Goal: Information Seeking & Learning: Learn about a topic

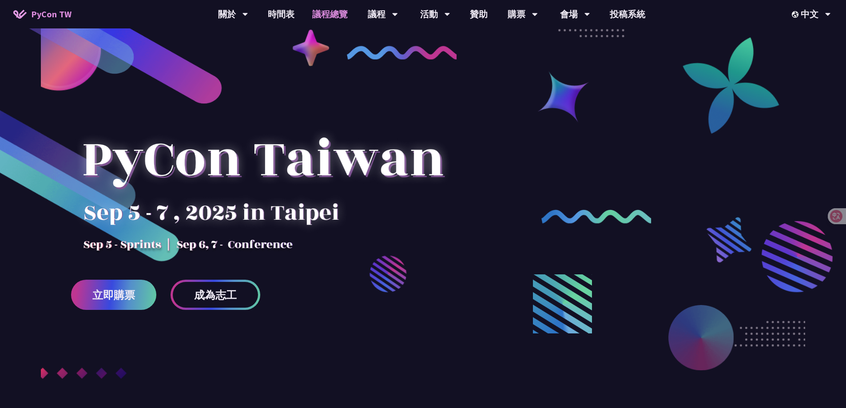
click at [320, 16] on link "議程總覽" at bounding box center [329, 14] width 53 height 28
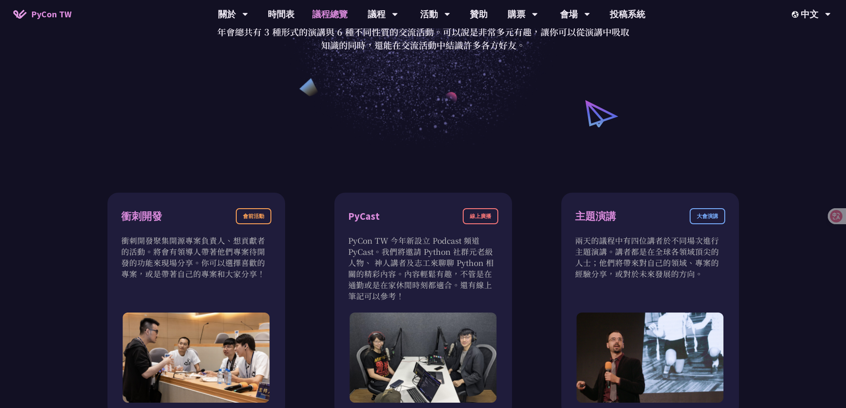
scroll to position [89, 0]
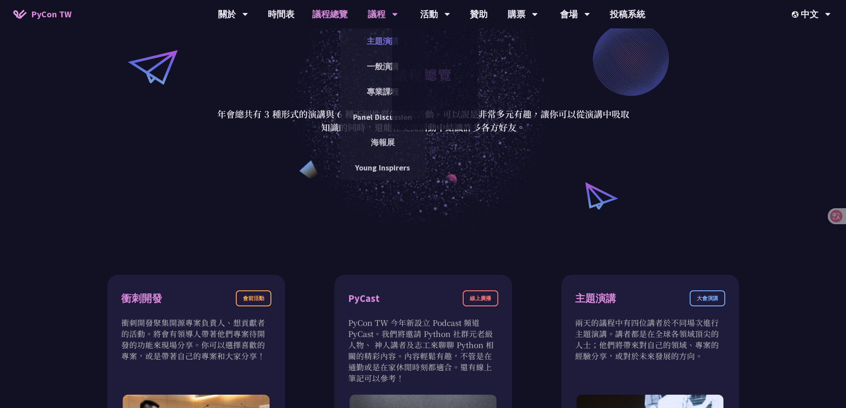
click at [372, 42] on link "主題演講" at bounding box center [382, 41] width 85 height 21
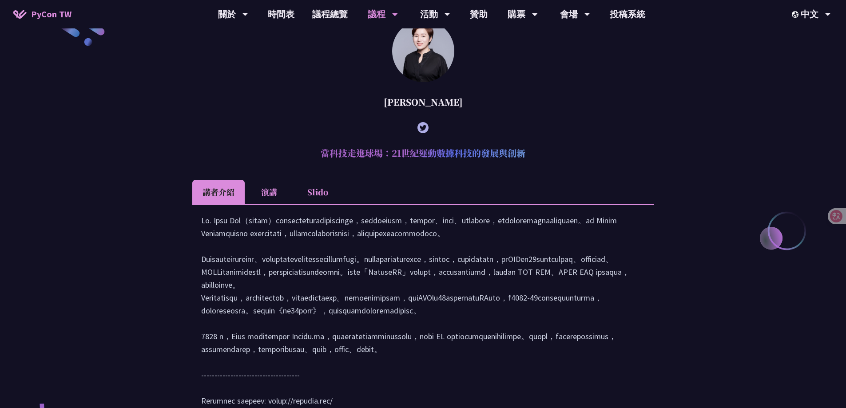
scroll to position [311, 0]
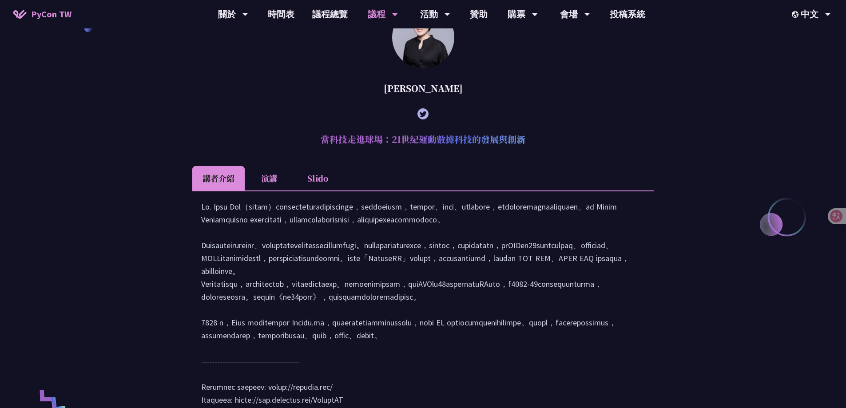
drag, startPoint x: 413, startPoint y: 87, endPoint x: 436, endPoint y: 89, distance: 22.3
click at [436, 89] on div "[PERSON_NAME]" at bounding box center [423, 88] width 462 height 27
drag, startPoint x: 246, startPoint y: 216, endPoint x: 274, endPoint y: 222, distance: 28.7
click at [274, 222] on div at bounding box center [423, 307] width 444 height 215
copy div "[PERSON_NAME]"
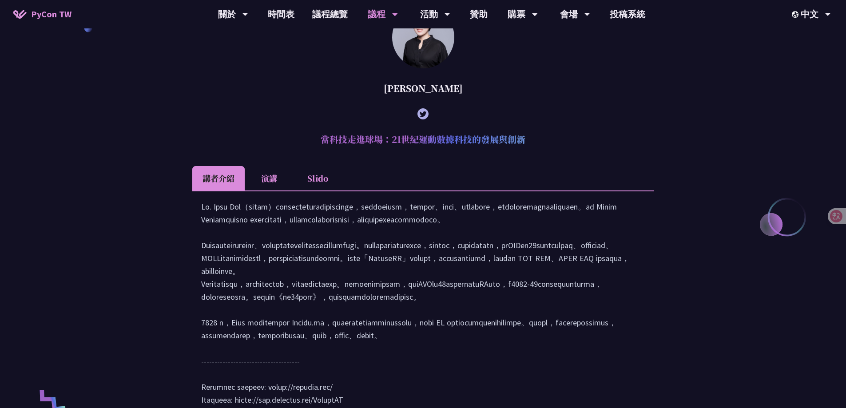
click at [269, 178] on li "演講" at bounding box center [269, 178] width 49 height 24
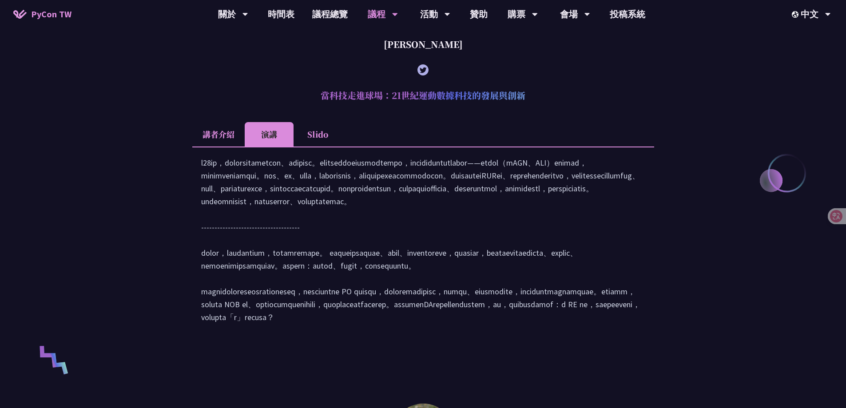
scroll to position [266, 0]
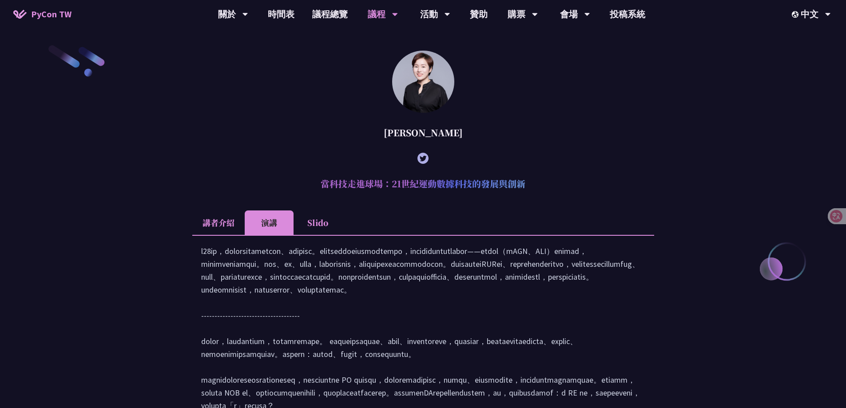
click at [305, 234] on li "Slido" at bounding box center [317, 222] width 49 height 24
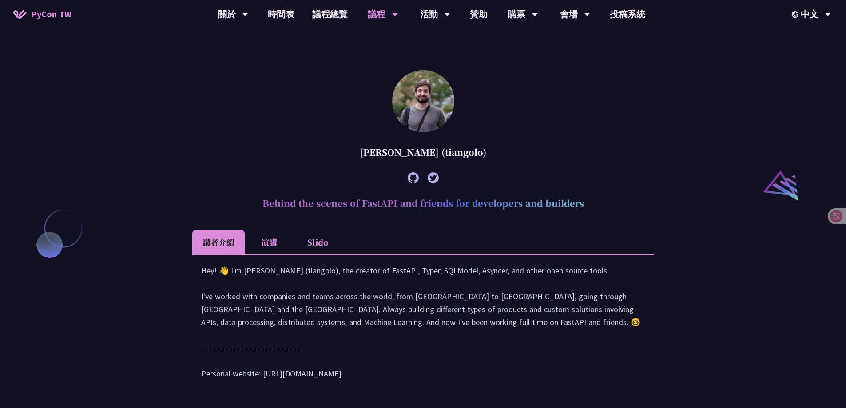
scroll to position [888, 0]
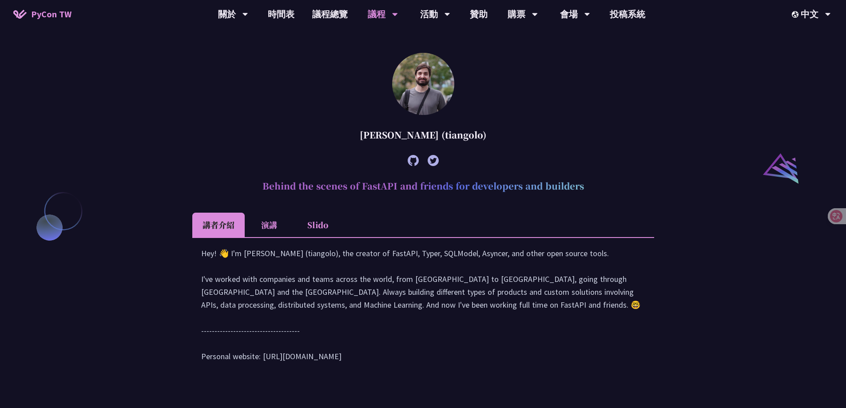
click at [281, 224] on li "演講" at bounding box center [269, 225] width 49 height 24
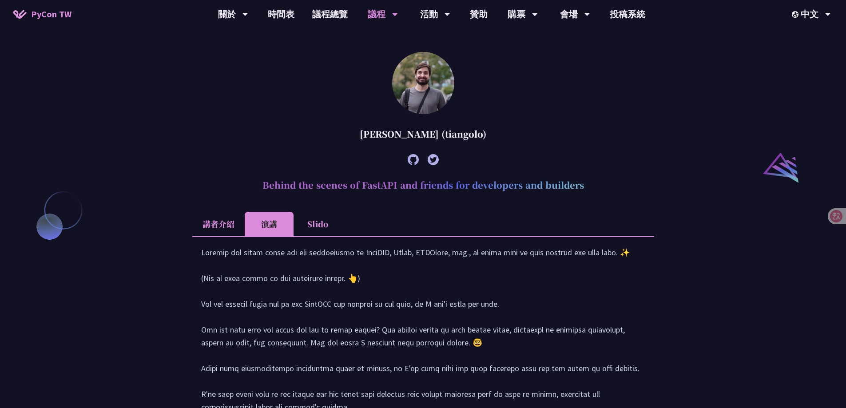
scroll to position [844, 0]
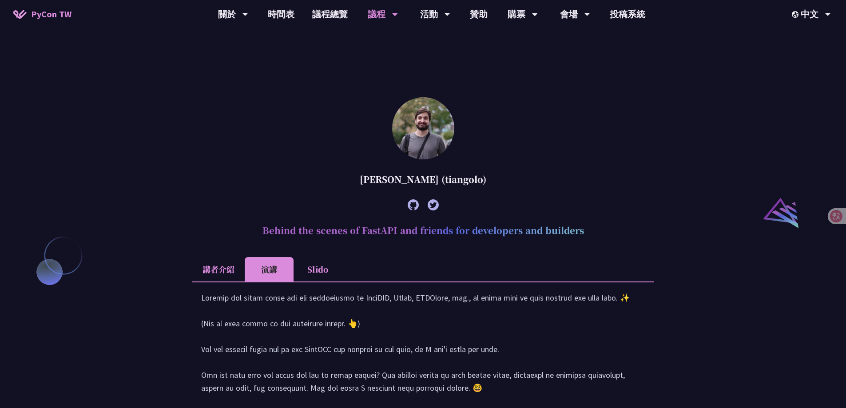
click at [227, 270] on li "講者介紹" at bounding box center [218, 269] width 52 height 24
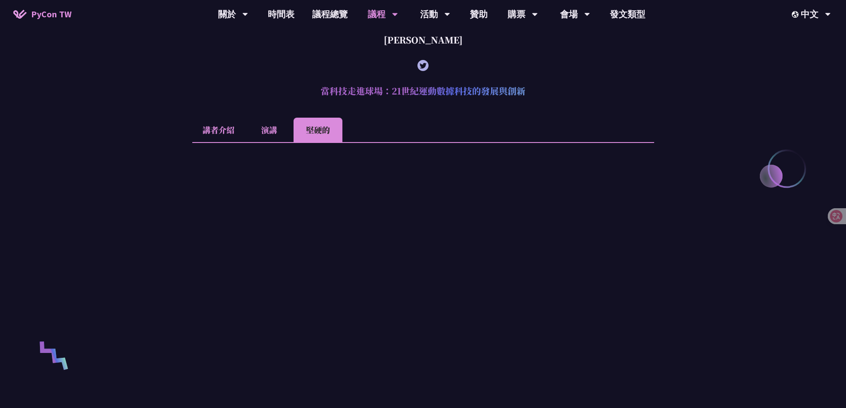
scroll to position [0, 0]
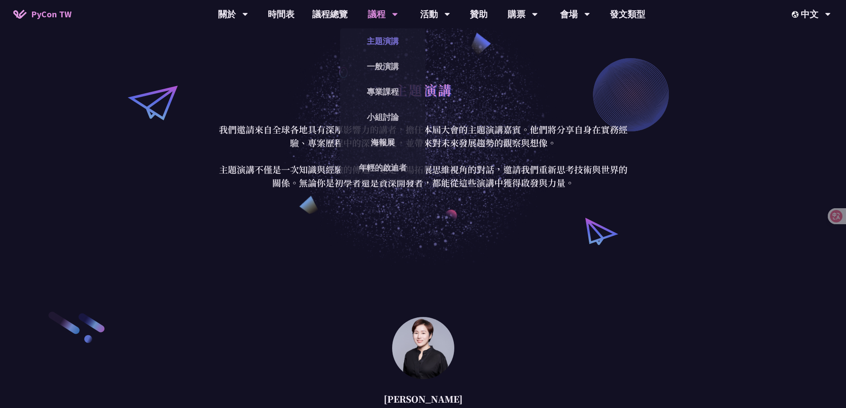
click at [385, 43] on link "主題演講" at bounding box center [382, 41] width 85 height 21
click at [392, 68] on link "一般演講" at bounding box center [382, 66] width 85 height 21
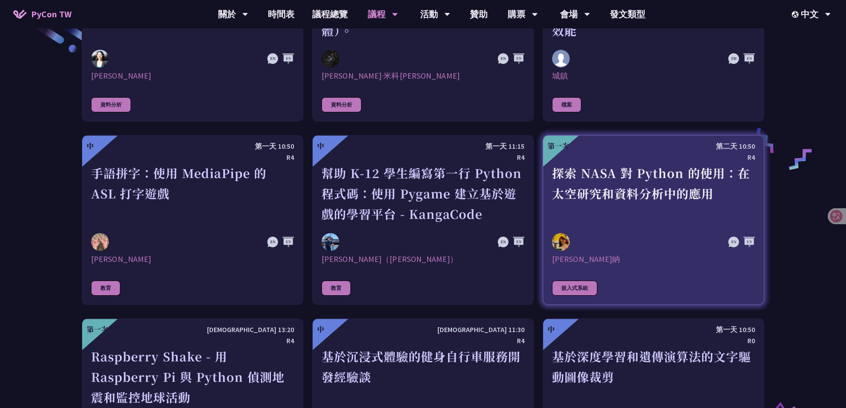
scroll to position [1509, 0]
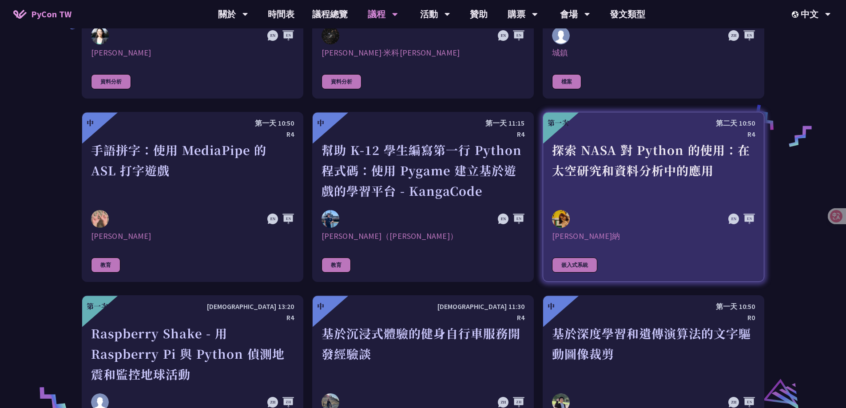
click at [672, 210] on div at bounding box center [623, 219] width 142 height 18
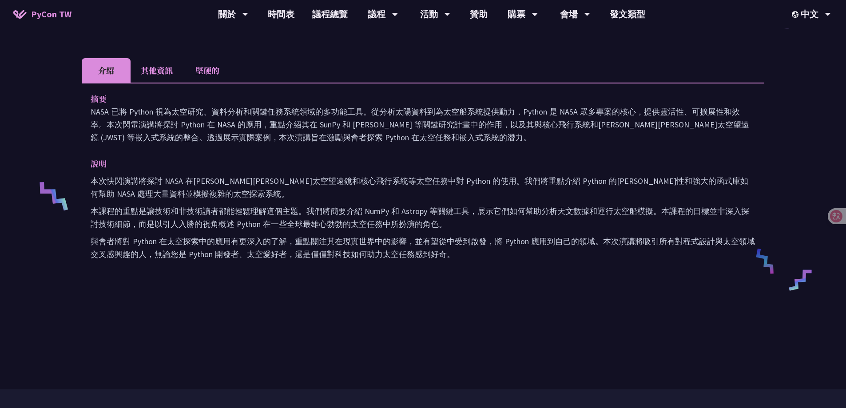
scroll to position [266, 0]
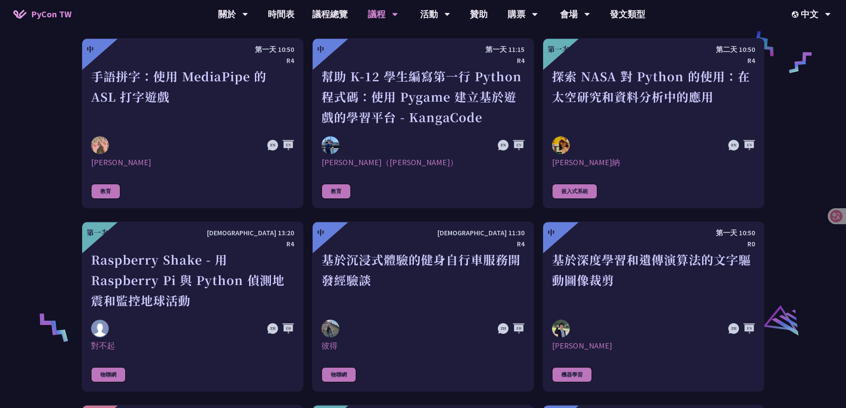
scroll to position [1607, 0]
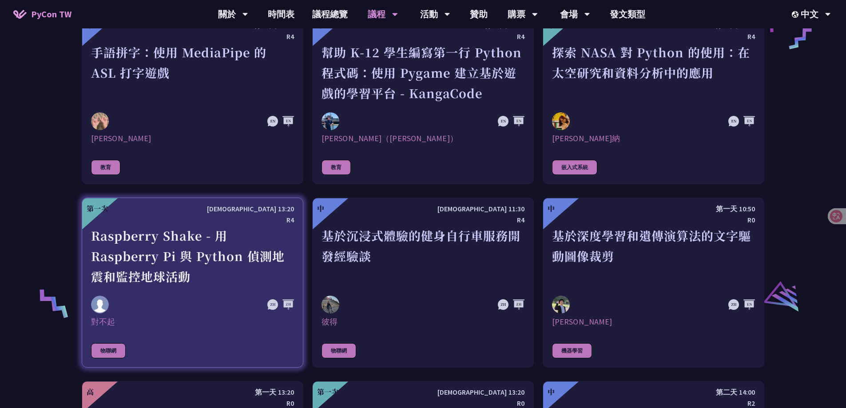
click at [103, 305] on link "第一次 [DEMOGRAPHIC_DATA] 13:20 R4 Raspberry Shake - 用 Raspberry Pi 與 Python 偵測地震和…" at bounding box center [193, 283] width 222 height 170
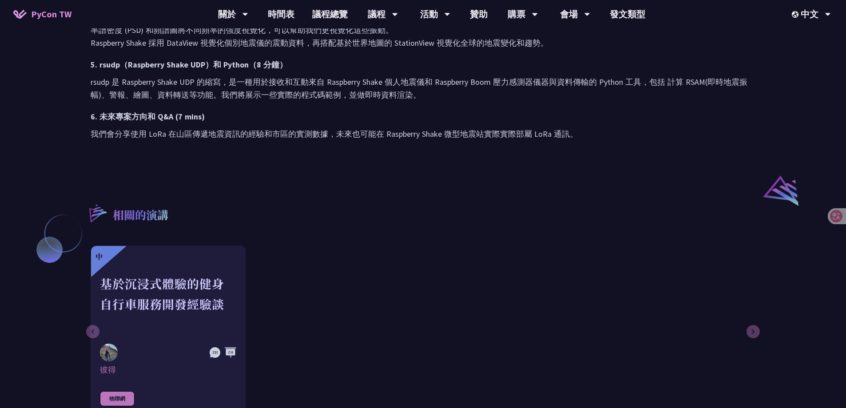
scroll to position [577, 0]
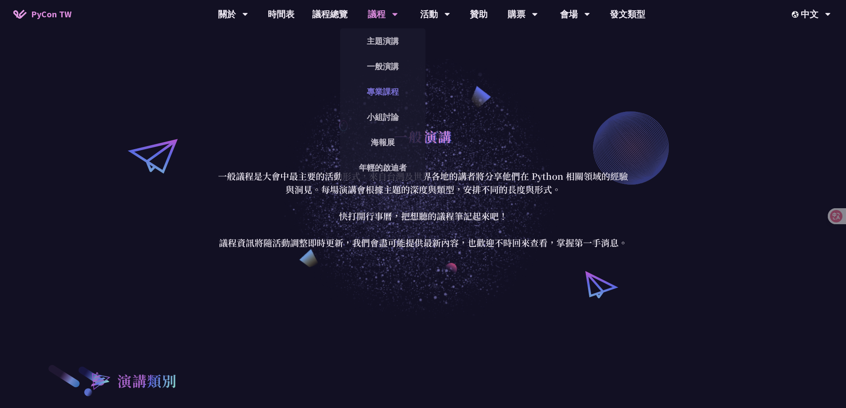
click at [392, 93] on link "專業課程" at bounding box center [382, 91] width 85 height 21
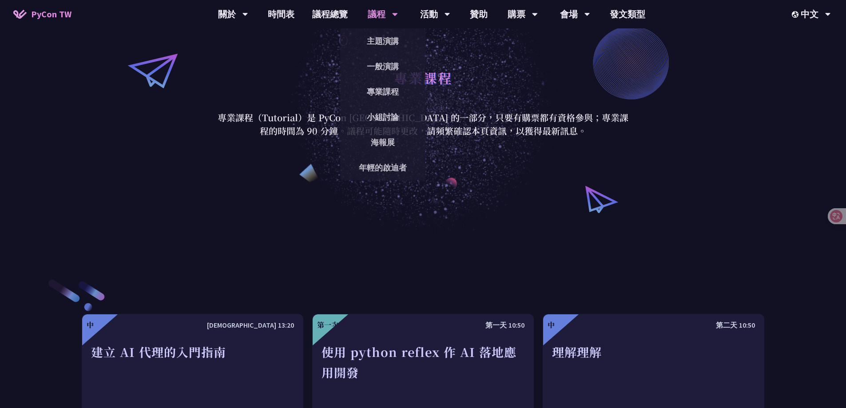
scroll to position [222, 0]
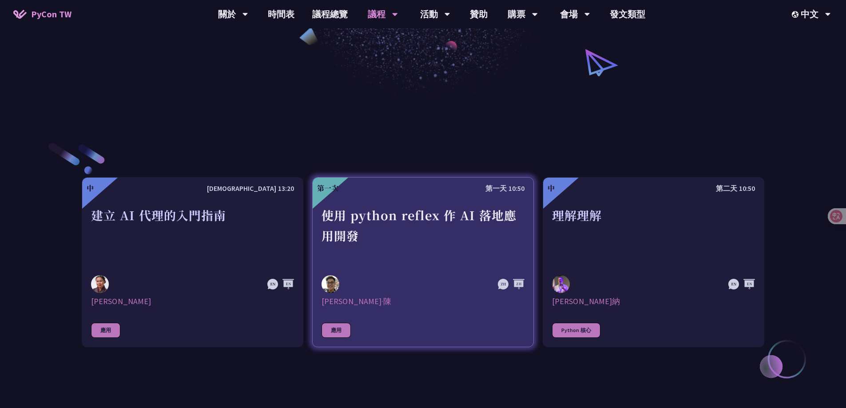
click at [427, 226] on div "使用 python reflex 作 AI 落地應用開發" at bounding box center [422, 235] width 203 height 61
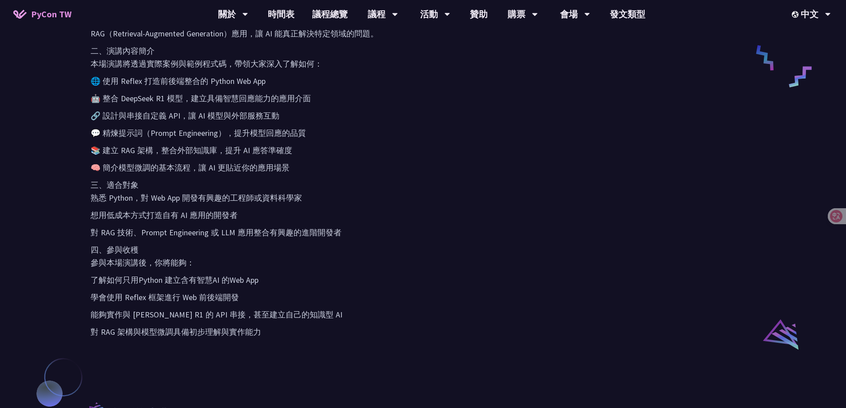
scroll to position [488, 0]
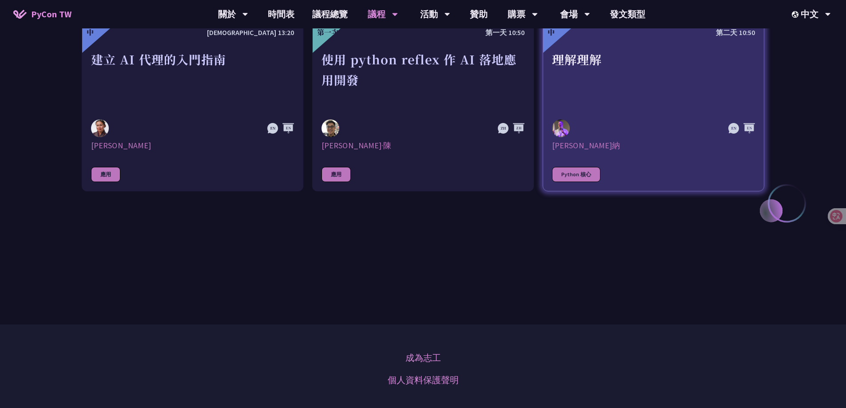
scroll to position [266, 0]
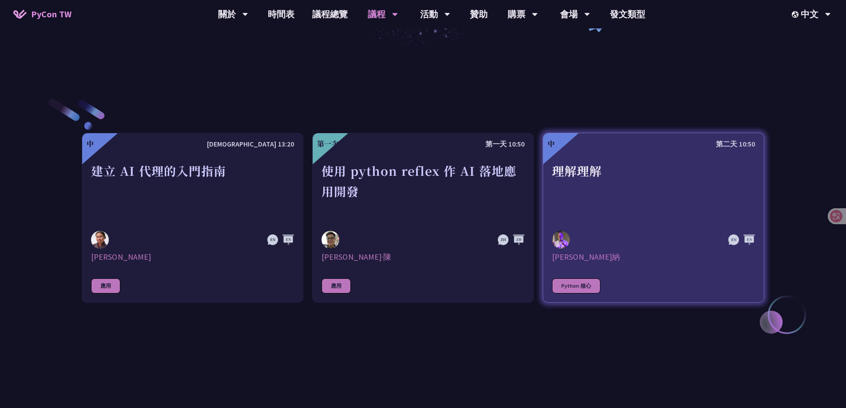
click at [579, 172] on font "理解理解" at bounding box center [577, 170] width 50 height 17
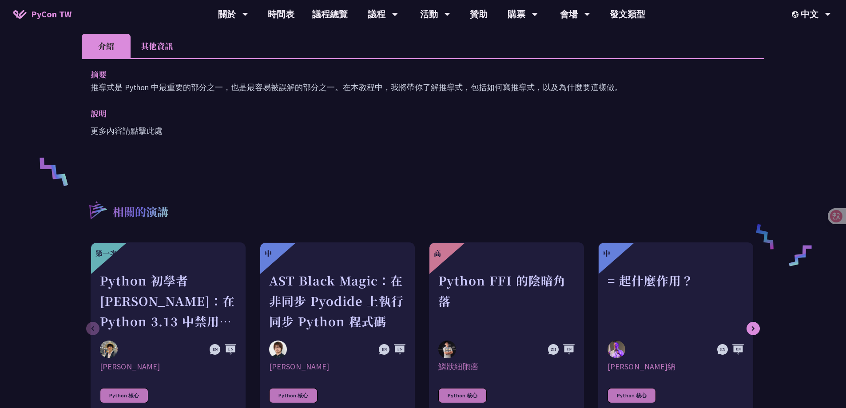
scroll to position [400, 0]
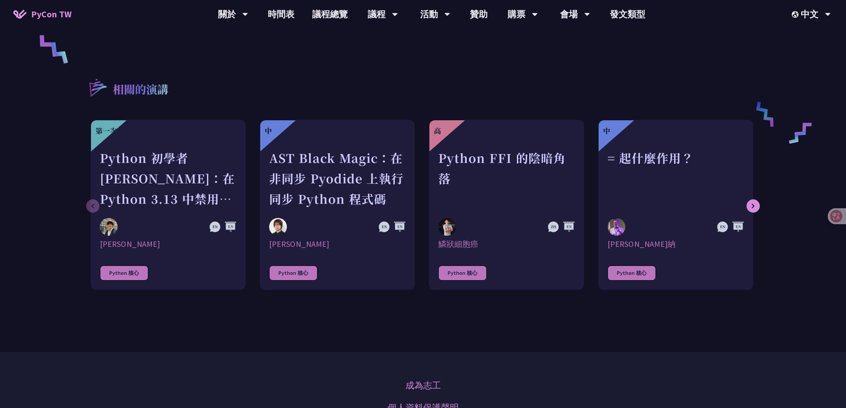
scroll to position [266, 0]
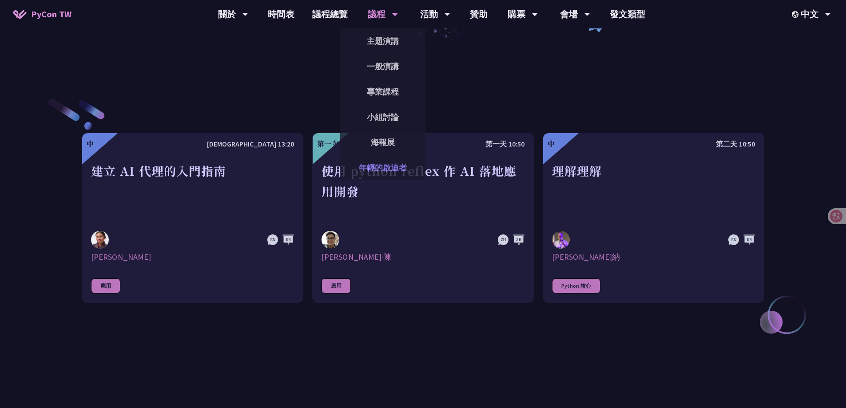
click at [392, 167] on font "年輕的啟迪者" at bounding box center [383, 167] width 48 height 10
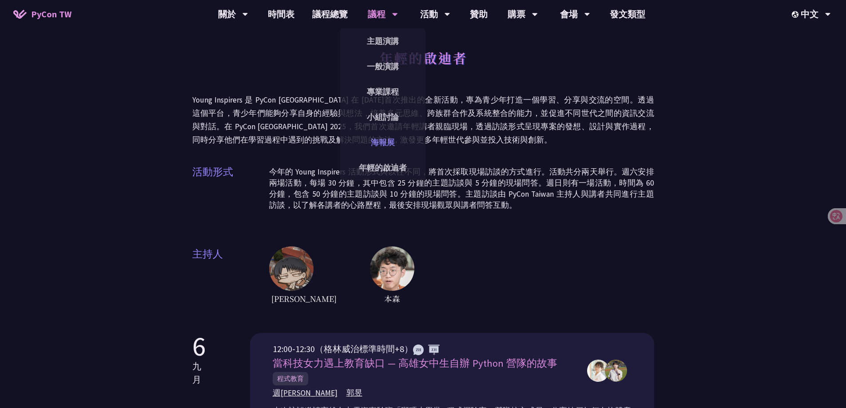
click at [386, 141] on link "海報展" at bounding box center [382, 142] width 85 height 21
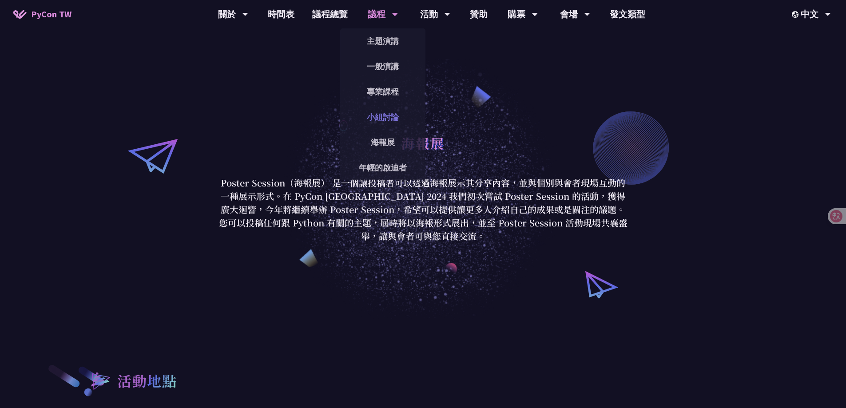
click at [392, 121] on font "小組討論" at bounding box center [383, 117] width 32 height 10
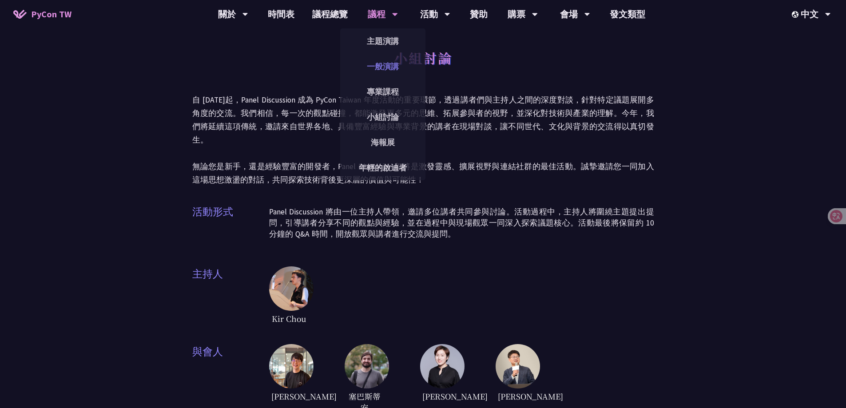
click at [396, 67] on link "一般演講" at bounding box center [382, 66] width 85 height 21
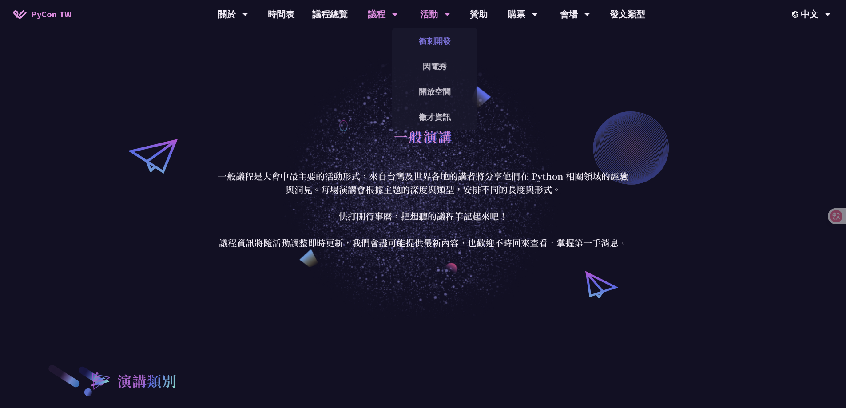
click at [444, 44] on link "衝刺開發" at bounding box center [434, 41] width 85 height 21
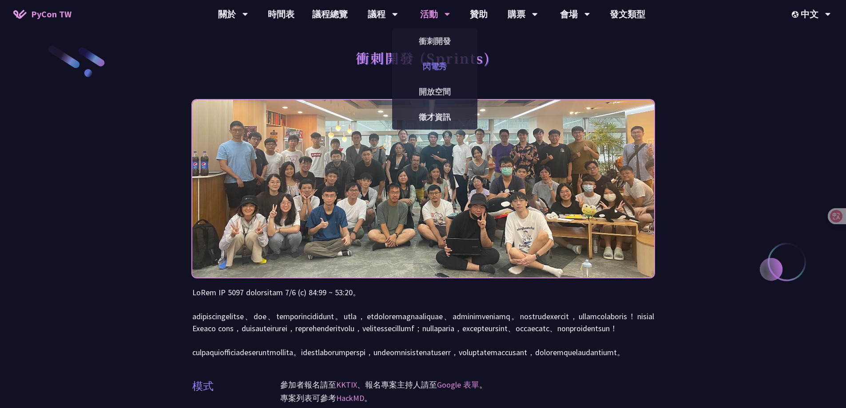
click at [446, 61] on link "閃電秀" at bounding box center [434, 66] width 85 height 21
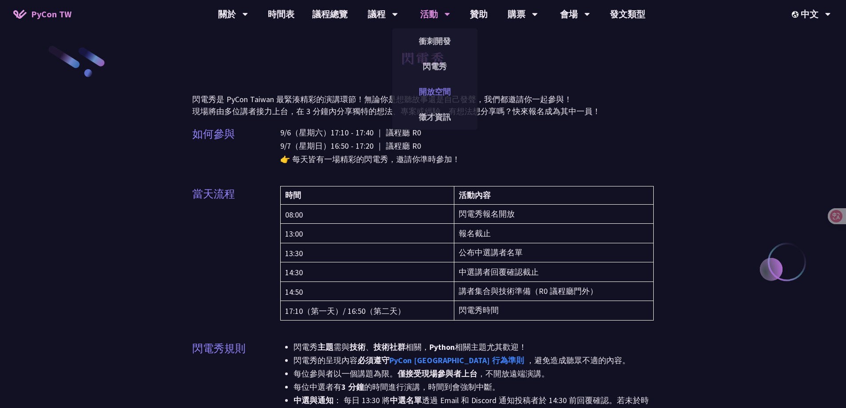
click at [440, 87] on link "開放空間" at bounding box center [434, 91] width 85 height 21
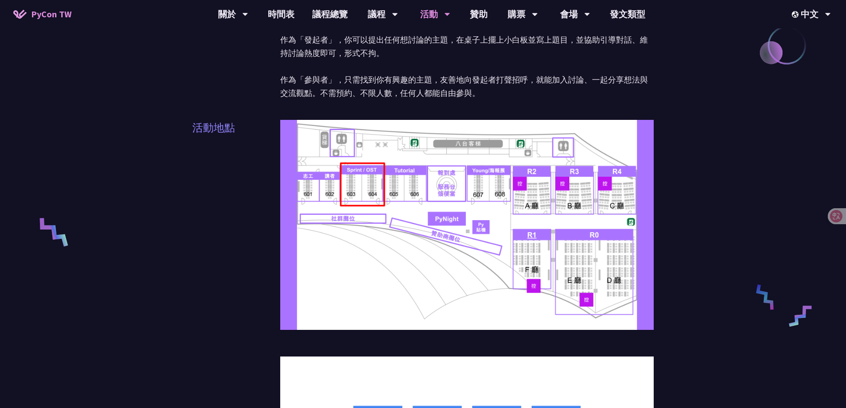
scroll to position [178, 0]
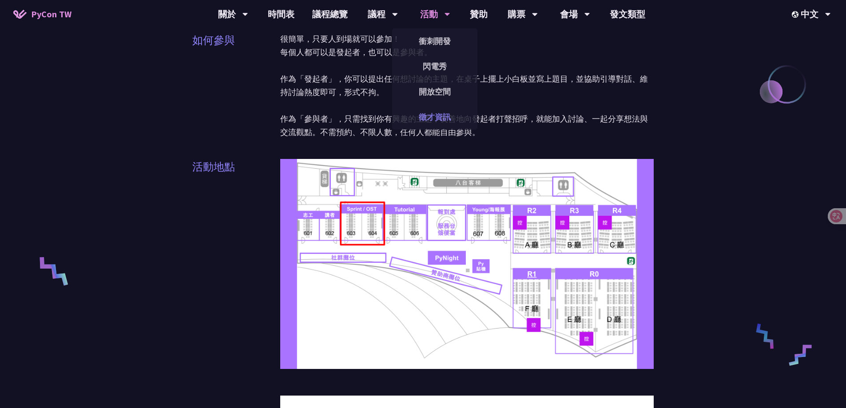
click at [447, 119] on link "徵才資訊" at bounding box center [434, 117] width 85 height 21
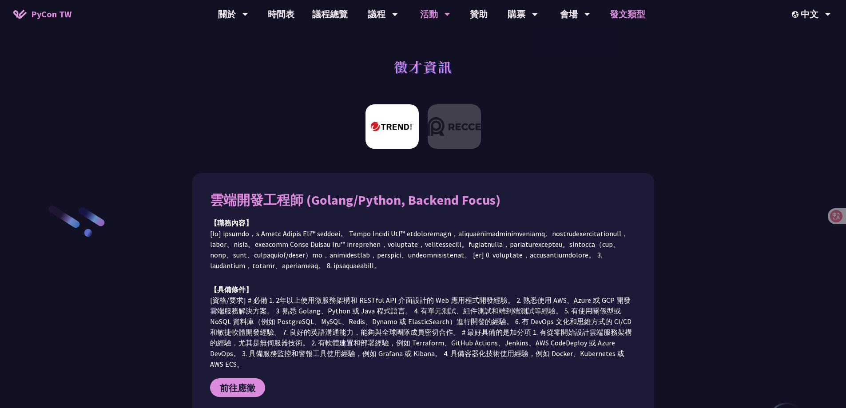
click at [632, 12] on font "發文類型" at bounding box center [628, 13] width 36 height 11
click at [294, 16] on link "時間表" at bounding box center [281, 14] width 44 height 28
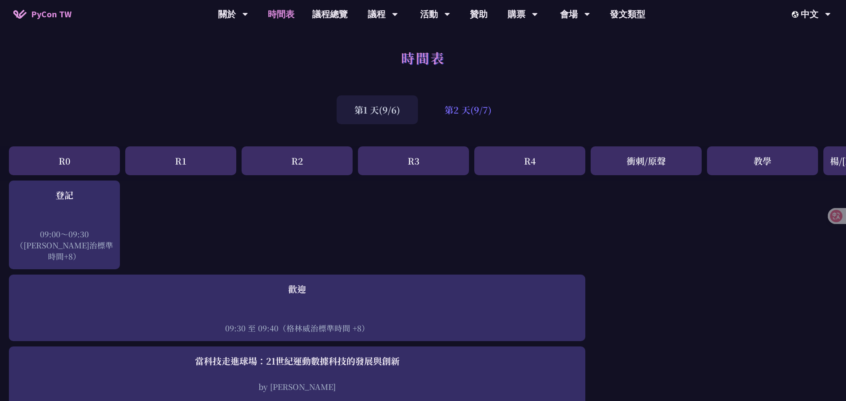
click at [468, 107] on font "第2 天(9/7)" at bounding box center [467, 109] width 47 height 13
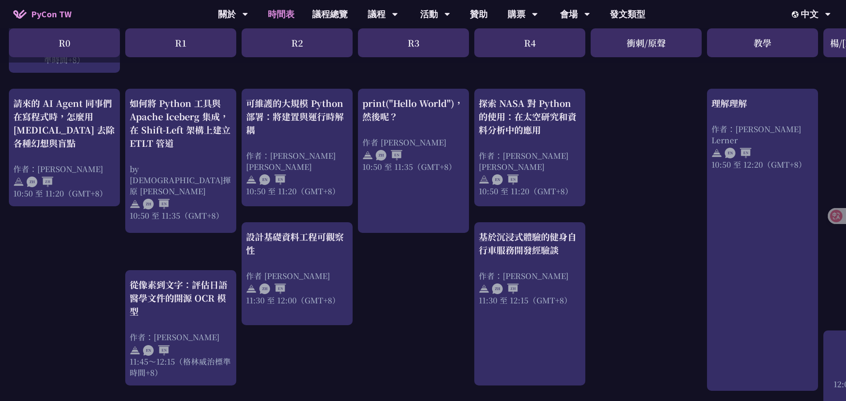
scroll to position [400, 0]
